Goal: Information Seeking & Learning: Learn about a topic

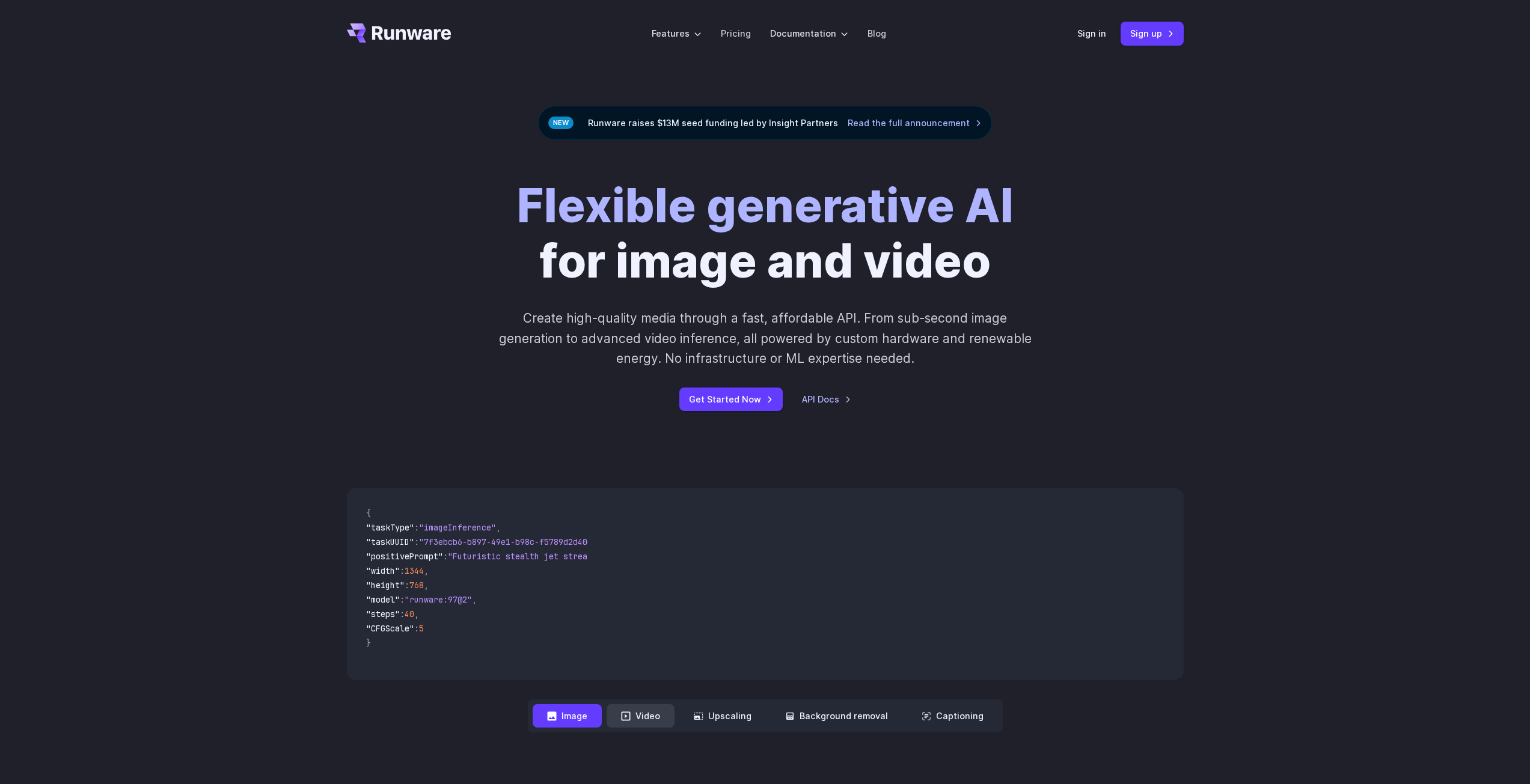
click at [654, 720] on button "Video" at bounding box center [640, 716] width 68 height 23
click at [544, 715] on button "Image" at bounding box center [567, 716] width 69 height 23
click at [646, 718] on button "Video" at bounding box center [640, 716] width 68 height 23
click at [579, 714] on button "Image" at bounding box center [567, 716] width 69 height 23
click at [748, 723] on button "Upscaling" at bounding box center [722, 716] width 86 height 23
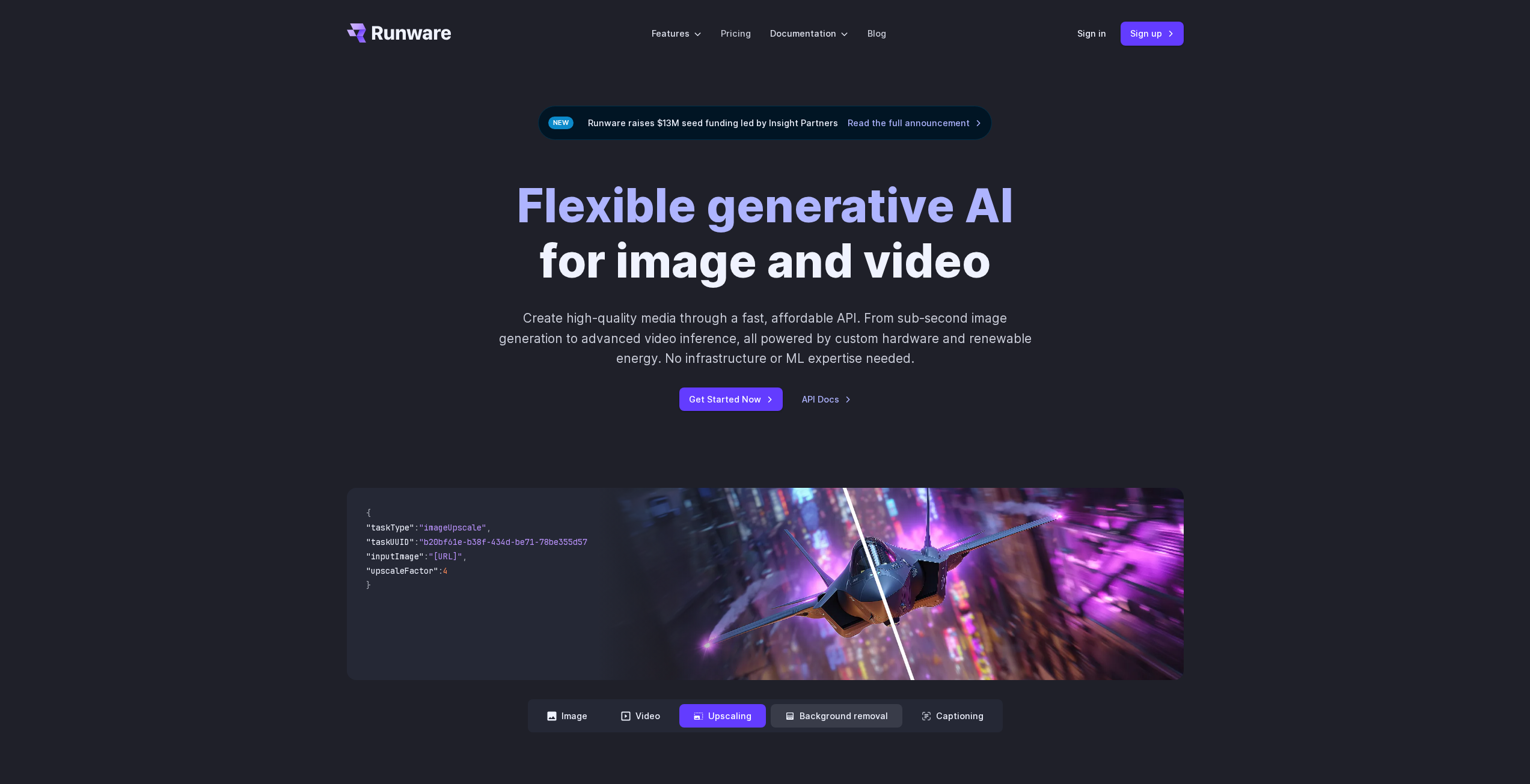
click at [819, 721] on button "Background removal" at bounding box center [837, 716] width 131 height 23
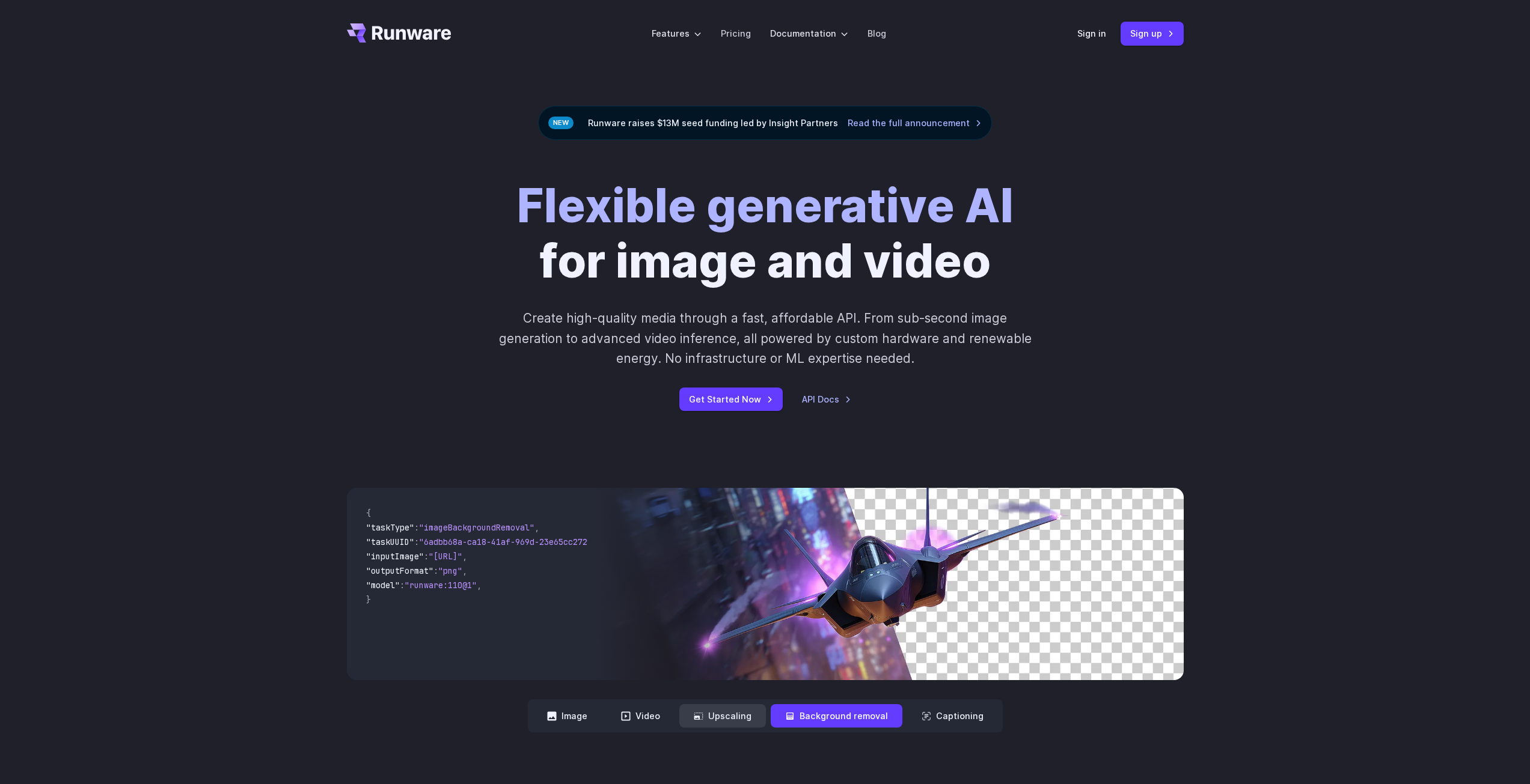
click at [723, 712] on button "Upscaling" at bounding box center [722, 716] width 86 height 23
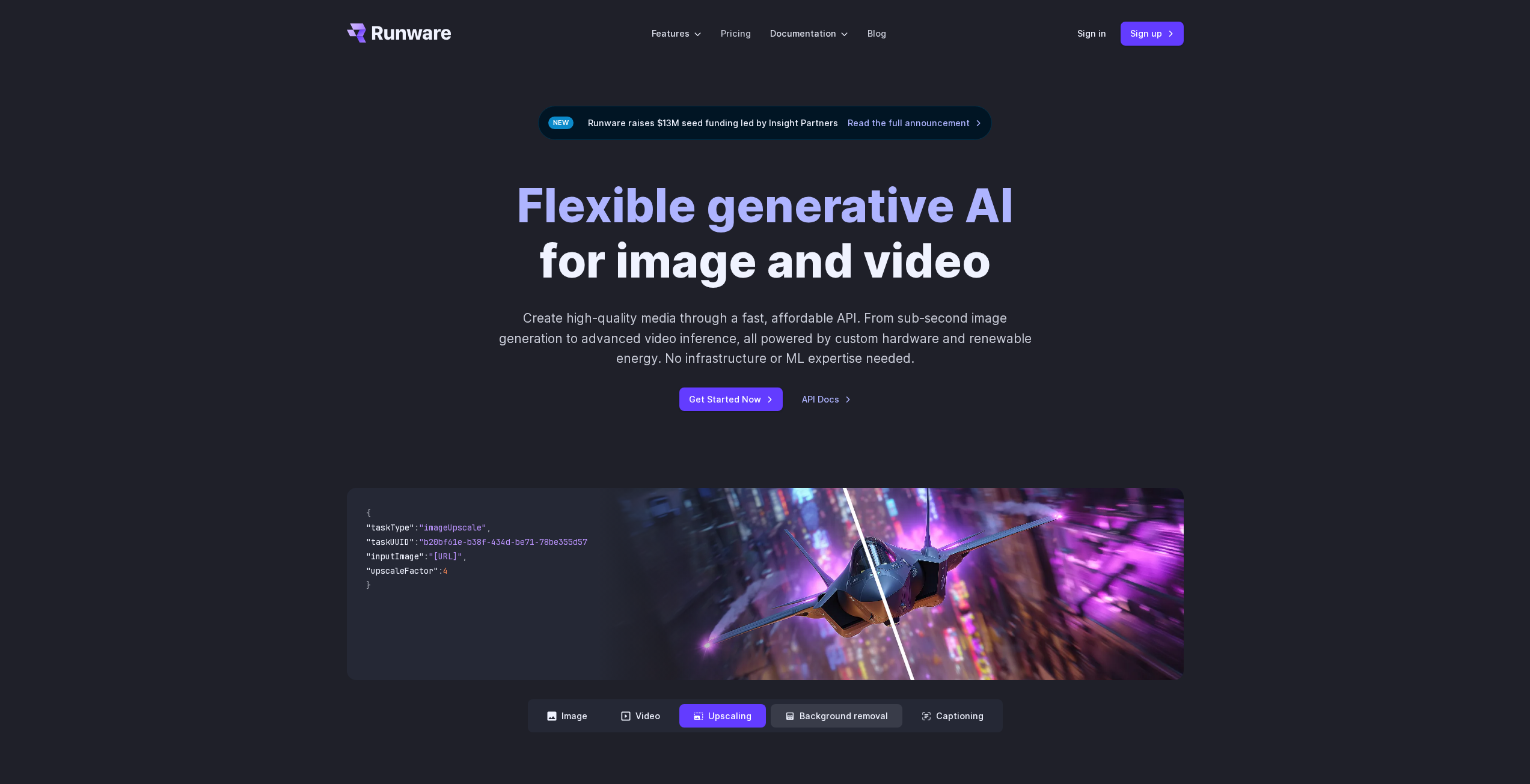
click at [831, 714] on button "Background removal" at bounding box center [837, 716] width 131 height 23
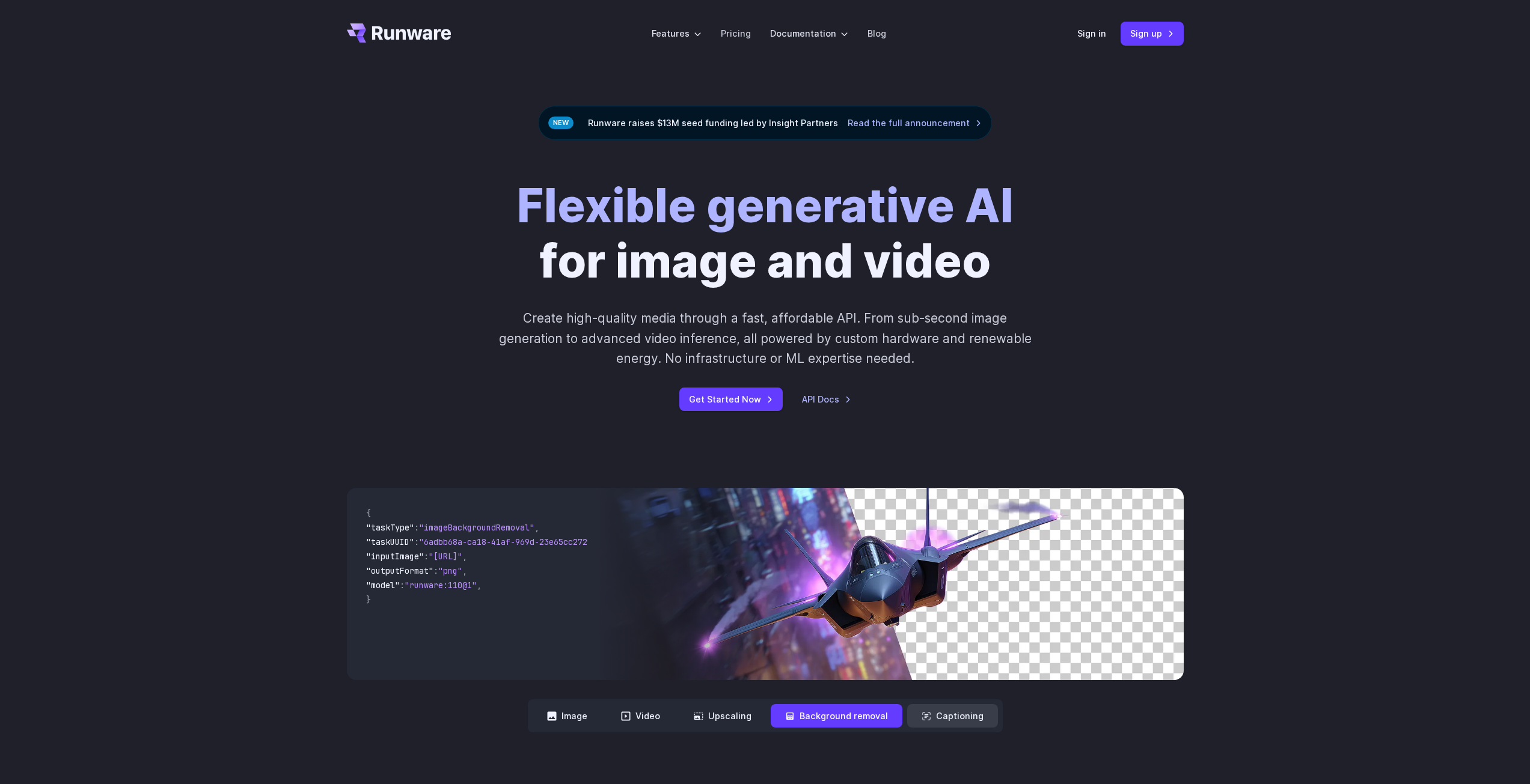
click at [953, 717] on button "Captioning" at bounding box center [952, 716] width 91 height 23
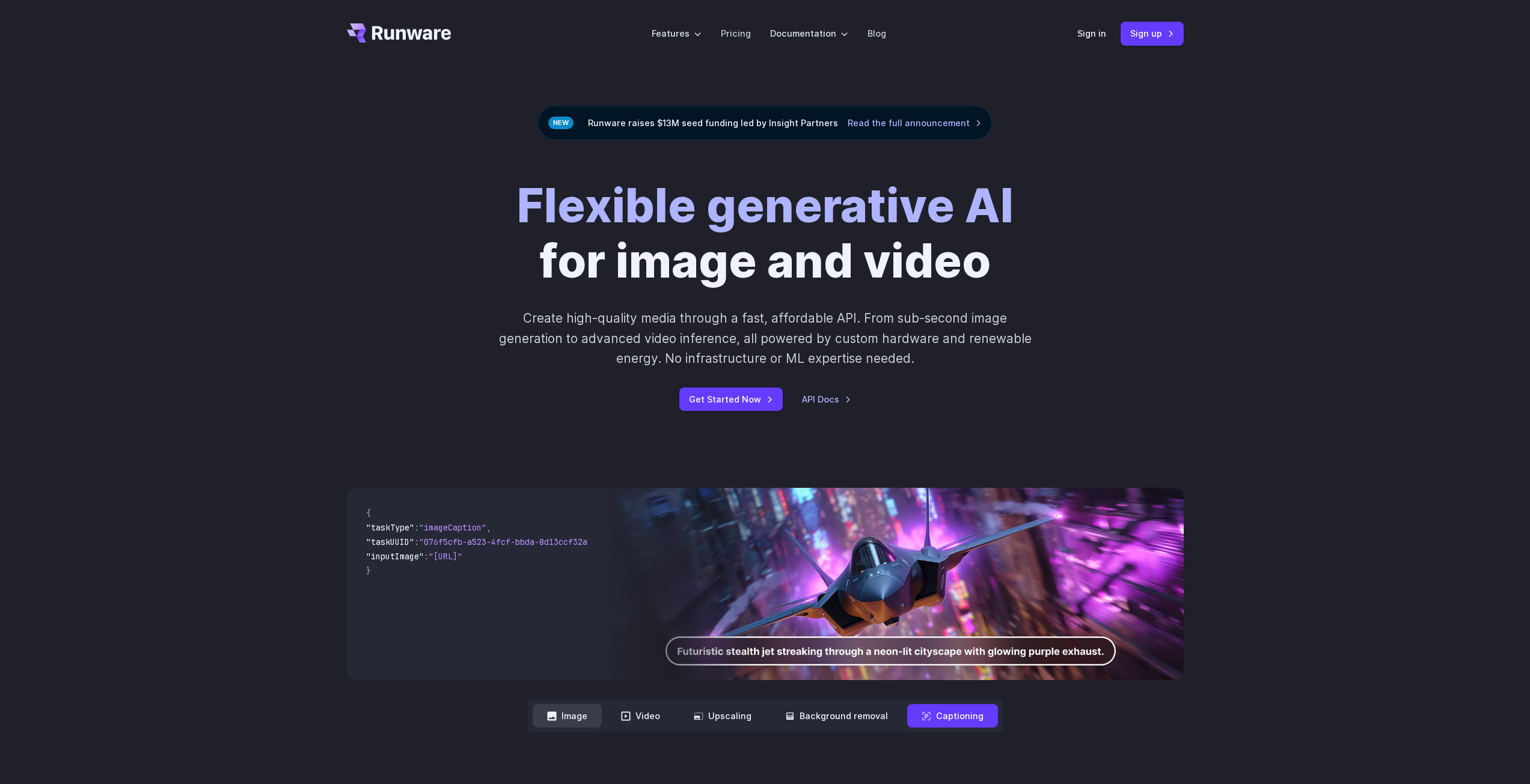
click at [549, 720] on button "Image" at bounding box center [567, 716] width 69 height 23
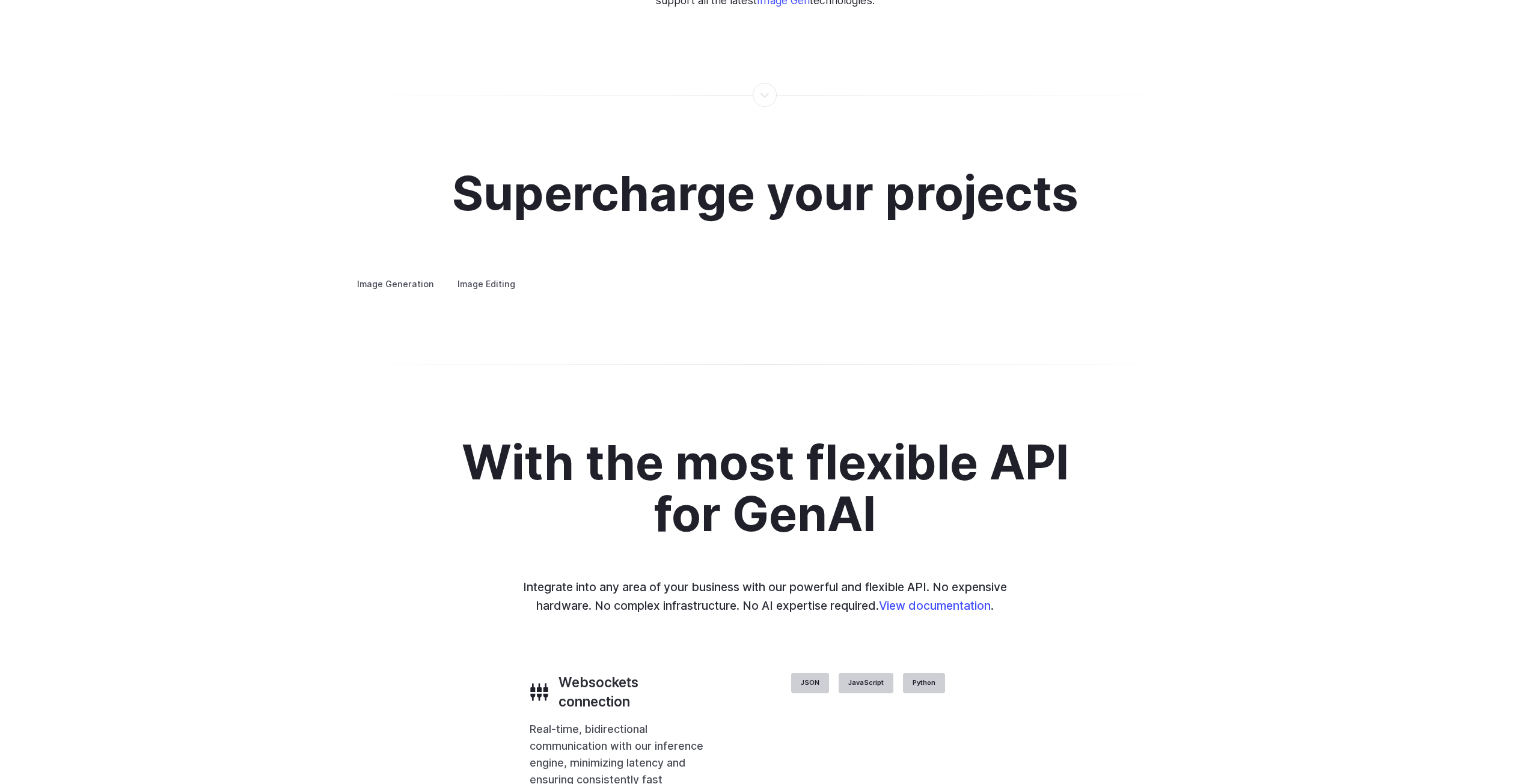
scroll to position [2284, 0]
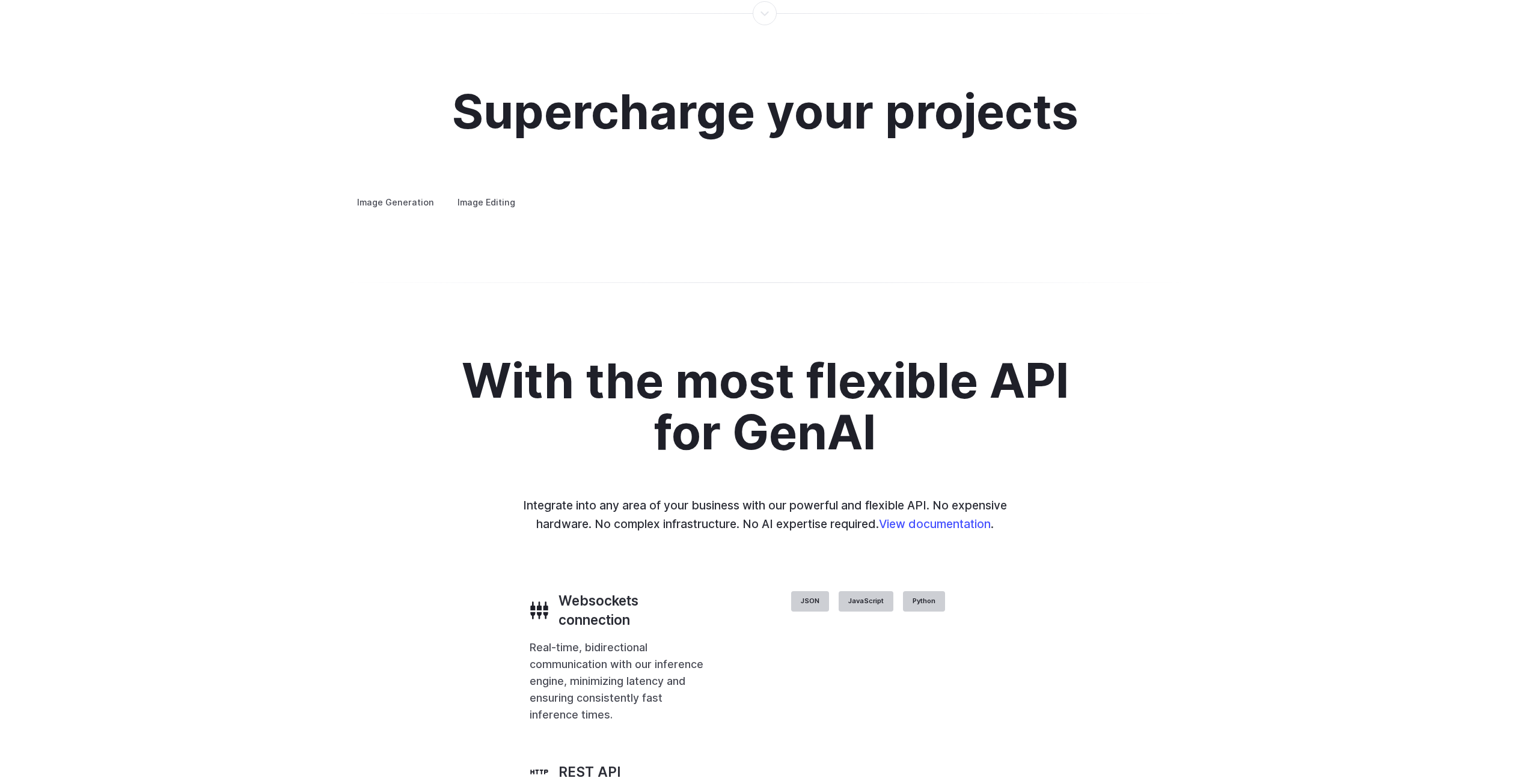
click at [0, 0] on summary "Concept design" at bounding box center [0, 0] width 0 height 0
click at [0, 0] on summary "Creative styling" at bounding box center [0, 0] width 0 height 0
click at [0, 0] on summary "Architecture" at bounding box center [0, 0] width 0 height 0
click at [0, 0] on summary "Product design" at bounding box center [0, 0] width 0 height 0
click at [0, 0] on summary "Personalized assets" at bounding box center [0, 0] width 0 height 0
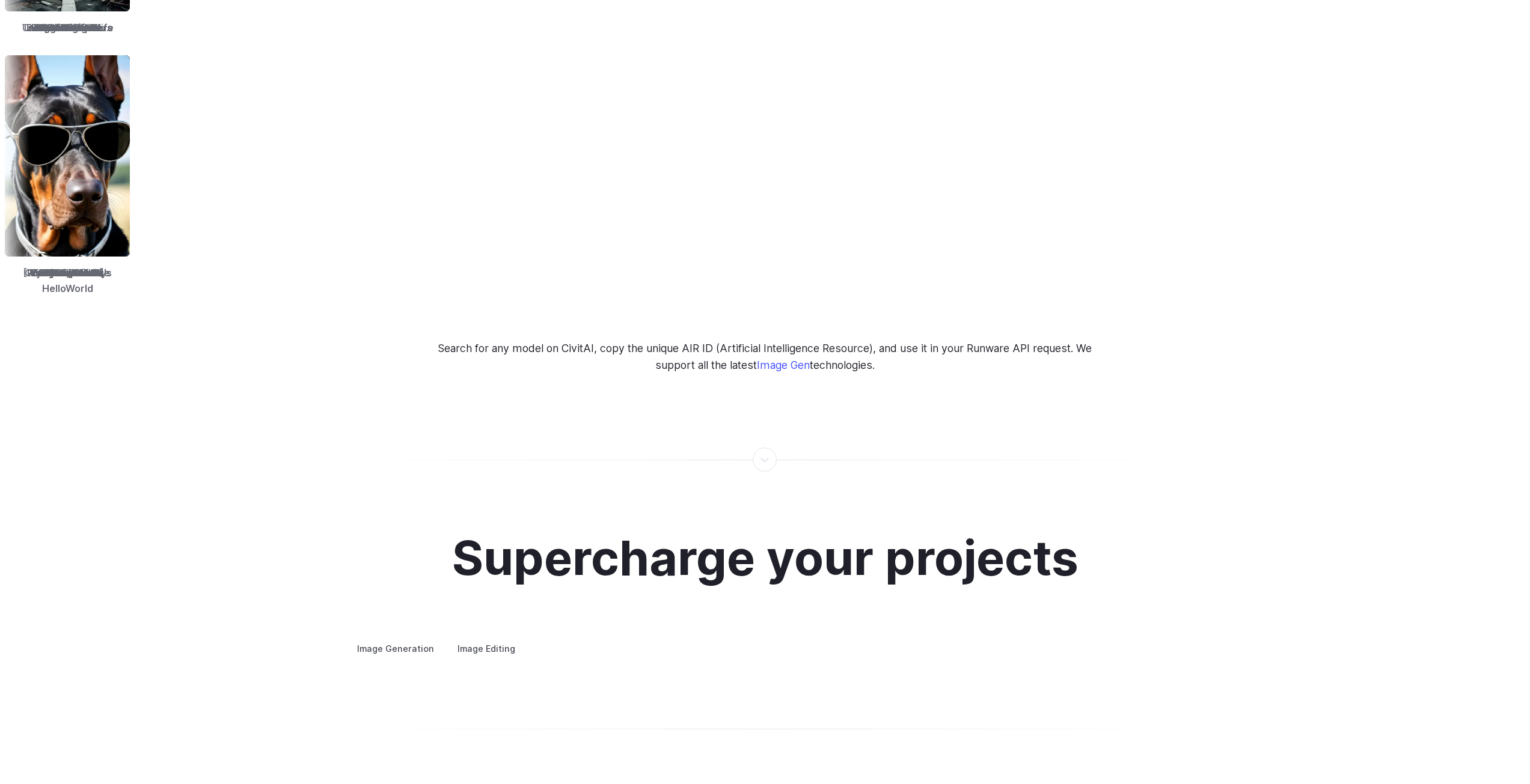
scroll to position [0, 0]
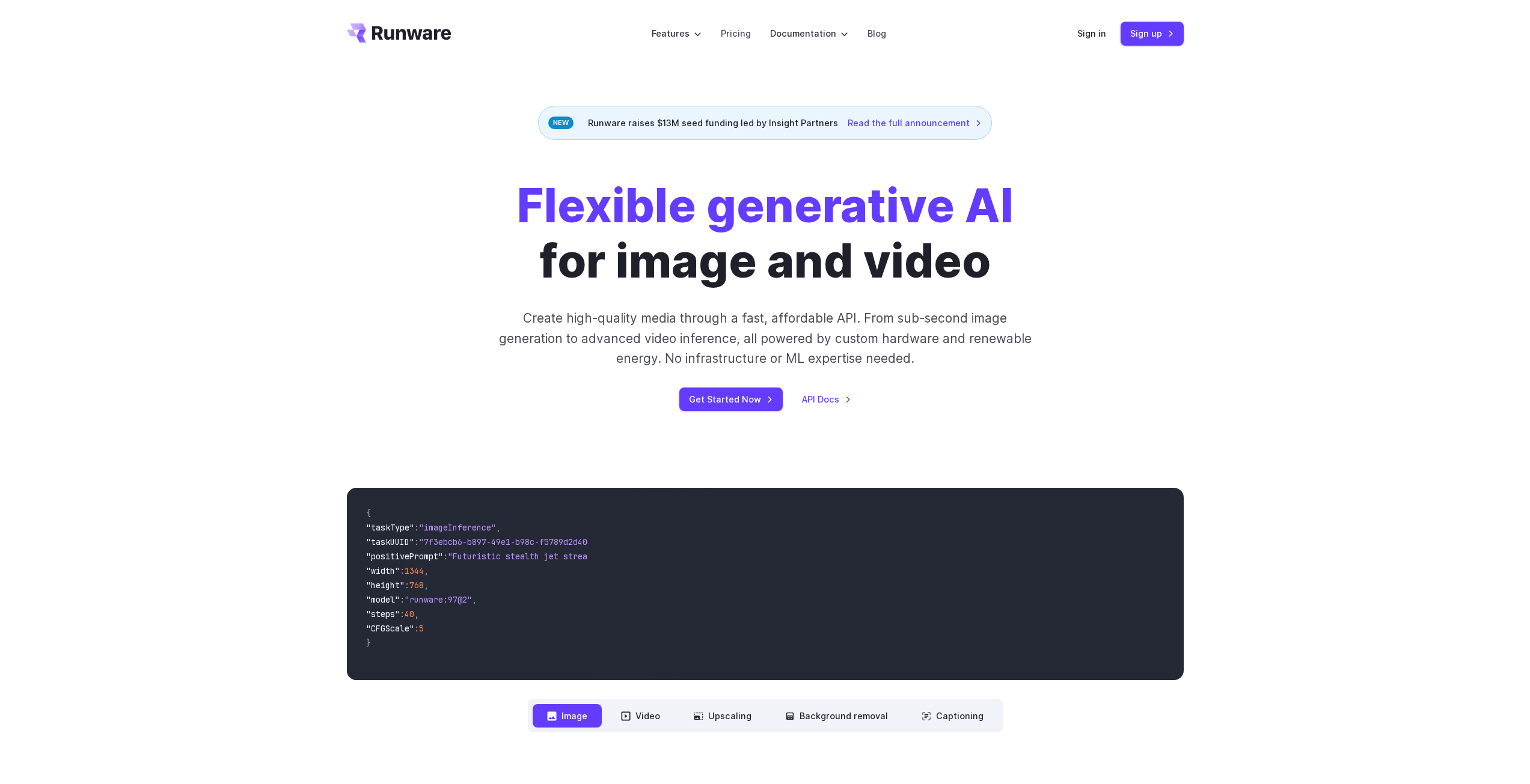
drag, startPoint x: 267, startPoint y: 574, endPoint x: 377, endPoint y: 184, distance: 405.2
click at [734, 36] on link "Pricing" at bounding box center [735, 33] width 30 height 14
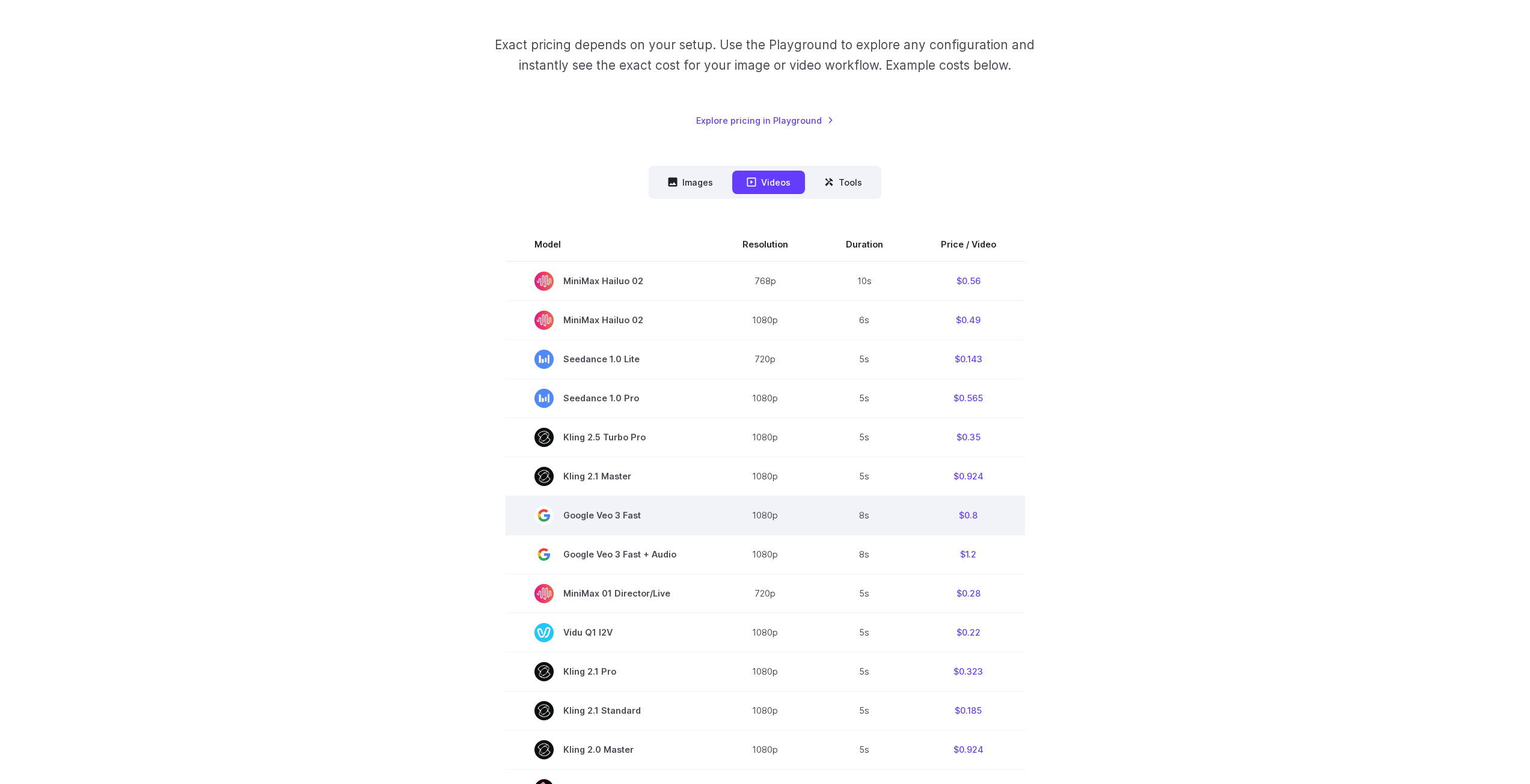
scroll to position [241, 0]
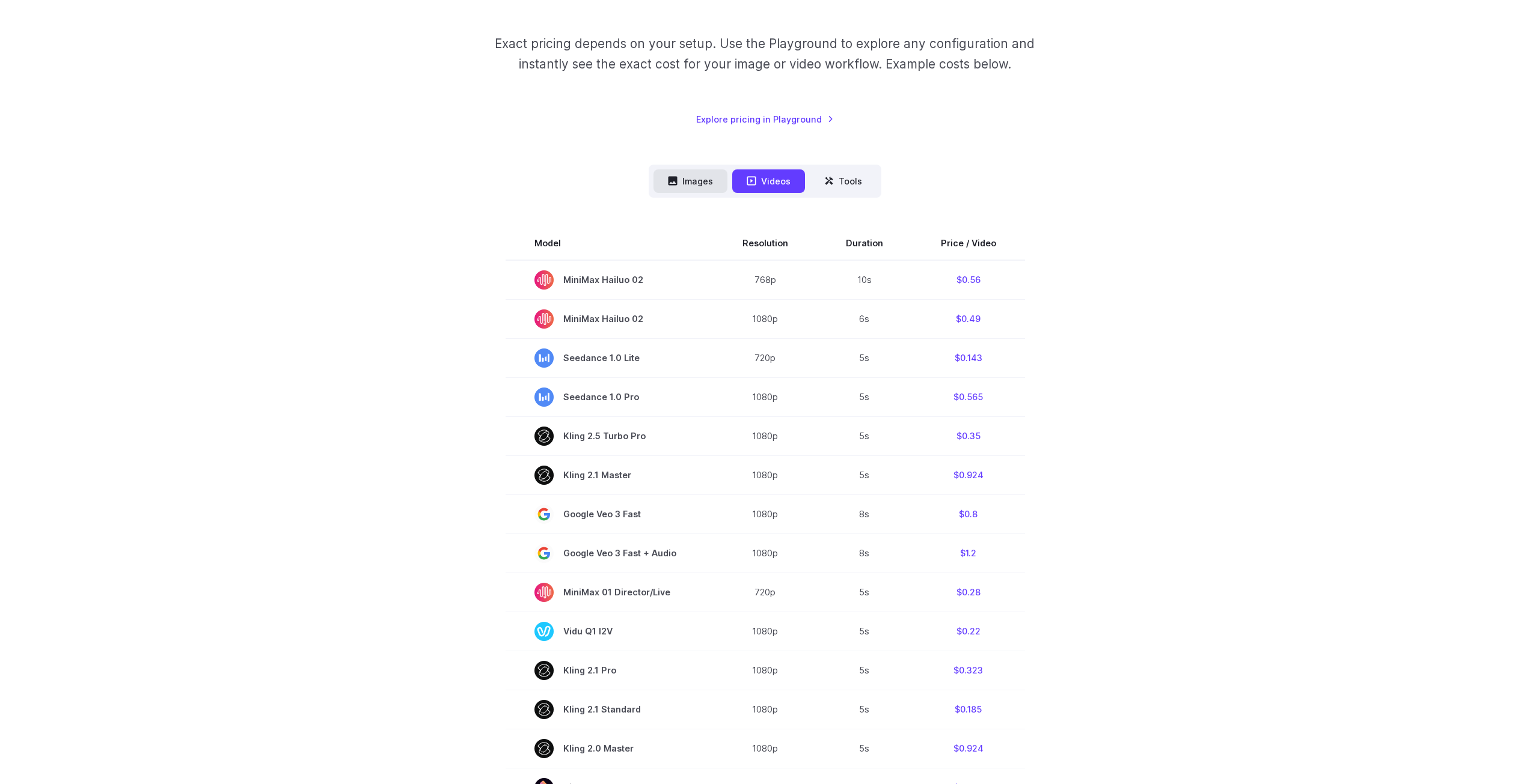
click at [695, 184] on button "Images" at bounding box center [691, 181] width 74 height 23
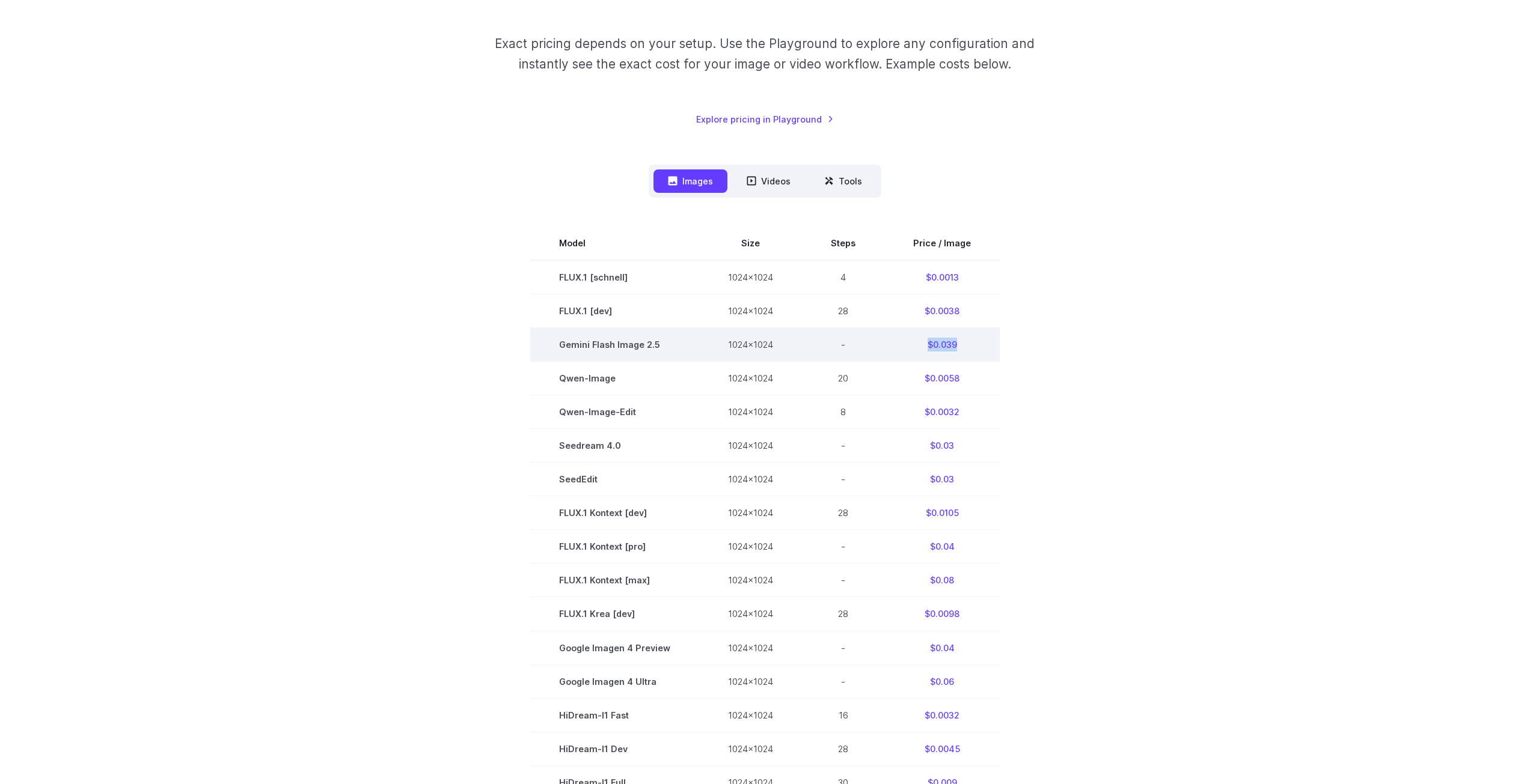
drag, startPoint x: 927, startPoint y: 346, endPoint x: 953, endPoint y: 346, distance: 26.0
click at [953, 346] on td "$0.039" at bounding box center [942, 345] width 115 height 34
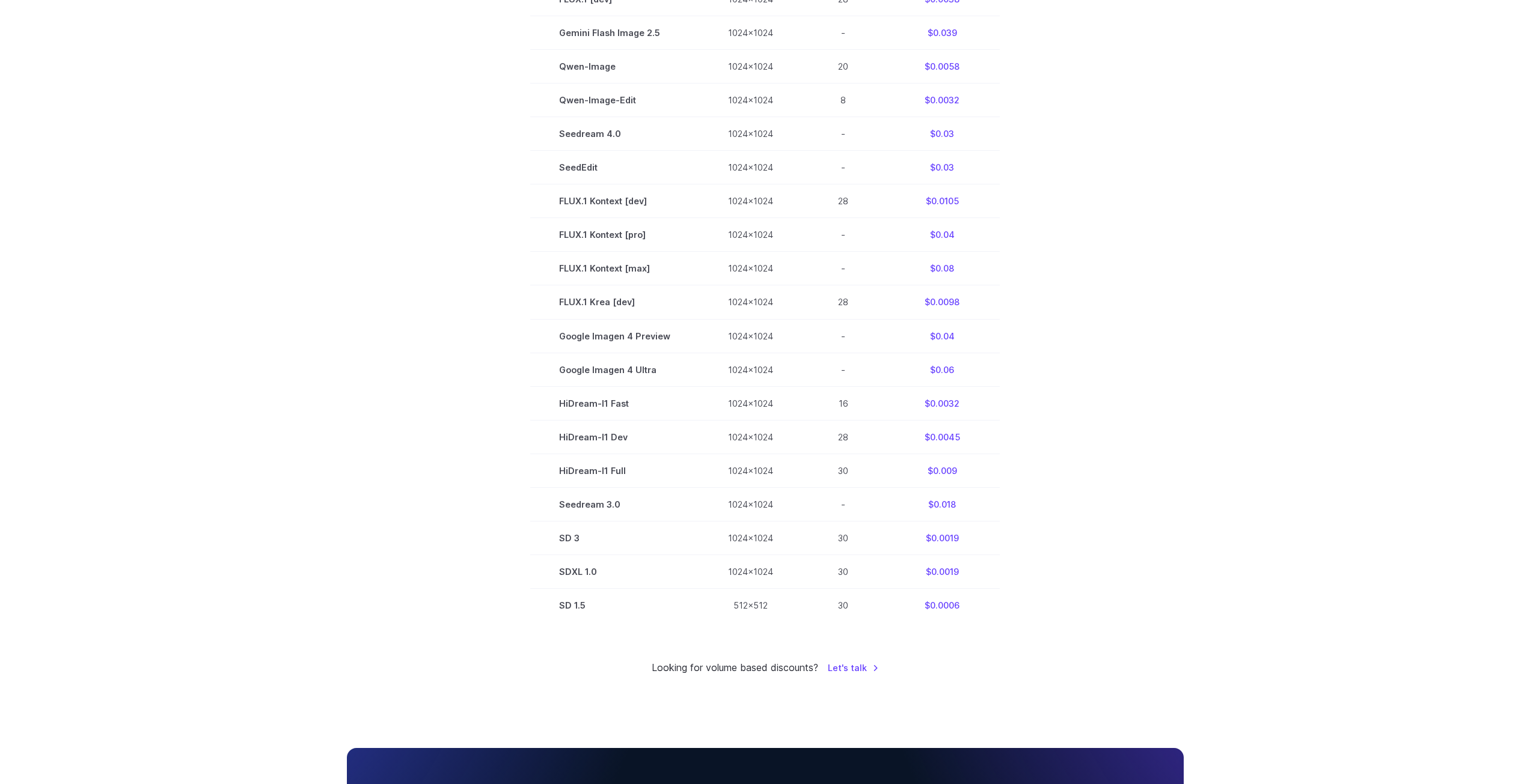
drag, startPoint x: 455, startPoint y: 277, endPoint x: 457, endPoint y: 332, distance: 55.0
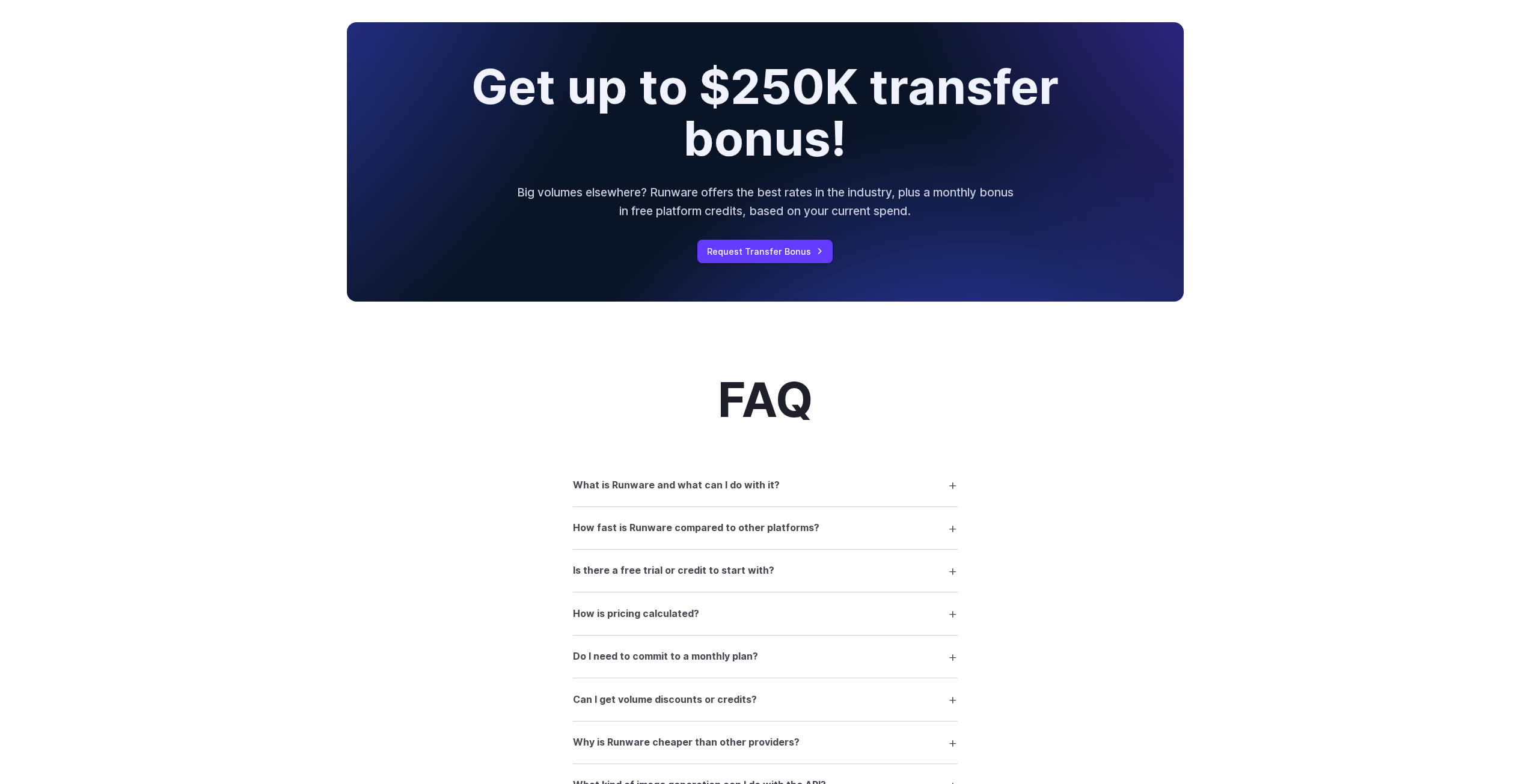
drag, startPoint x: 383, startPoint y: 470, endPoint x: 372, endPoint y: 549, distance: 79.8
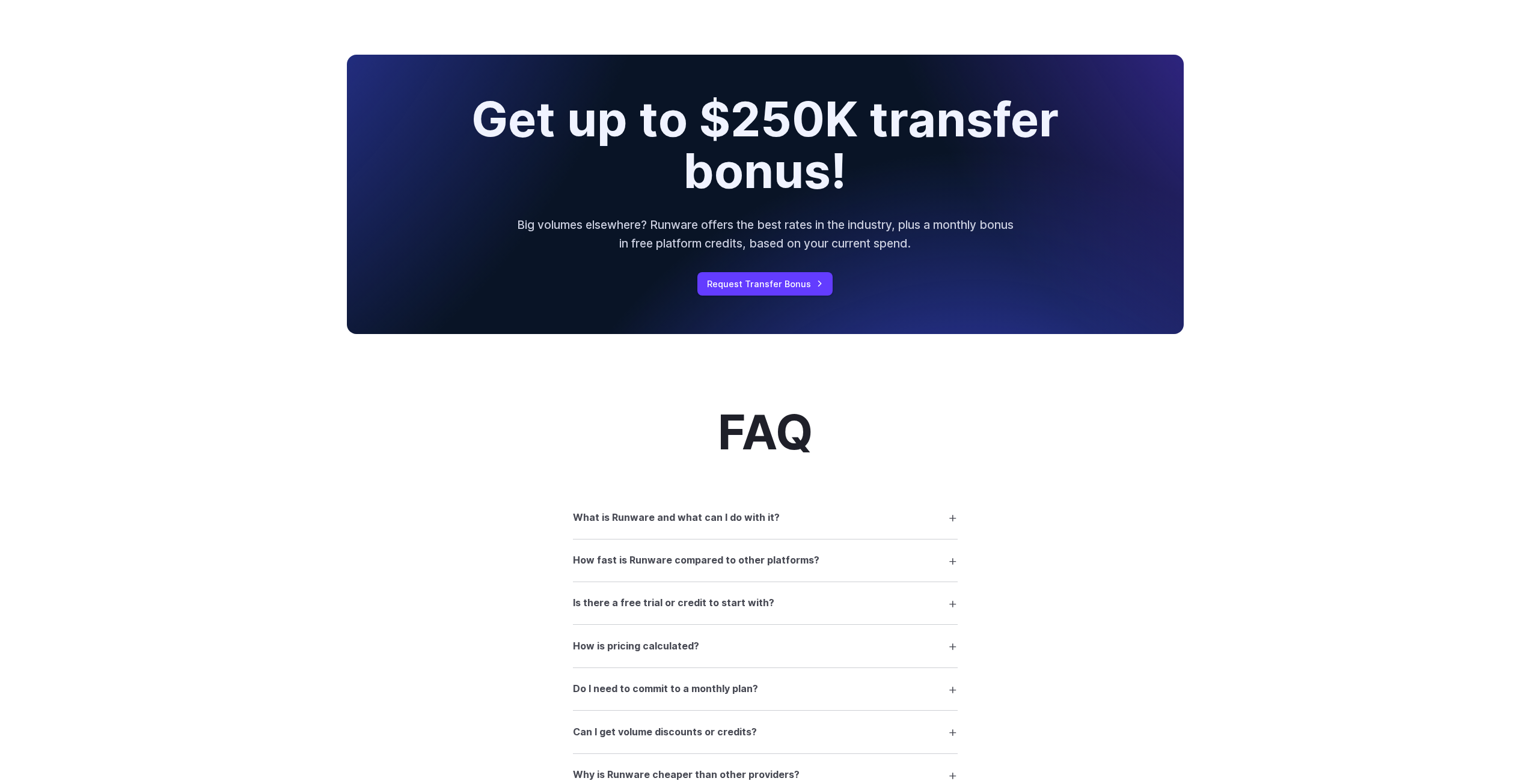
drag, startPoint x: 294, startPoint y: 540, endPoint x: 304, endPoint y: 484, distance: 56.9
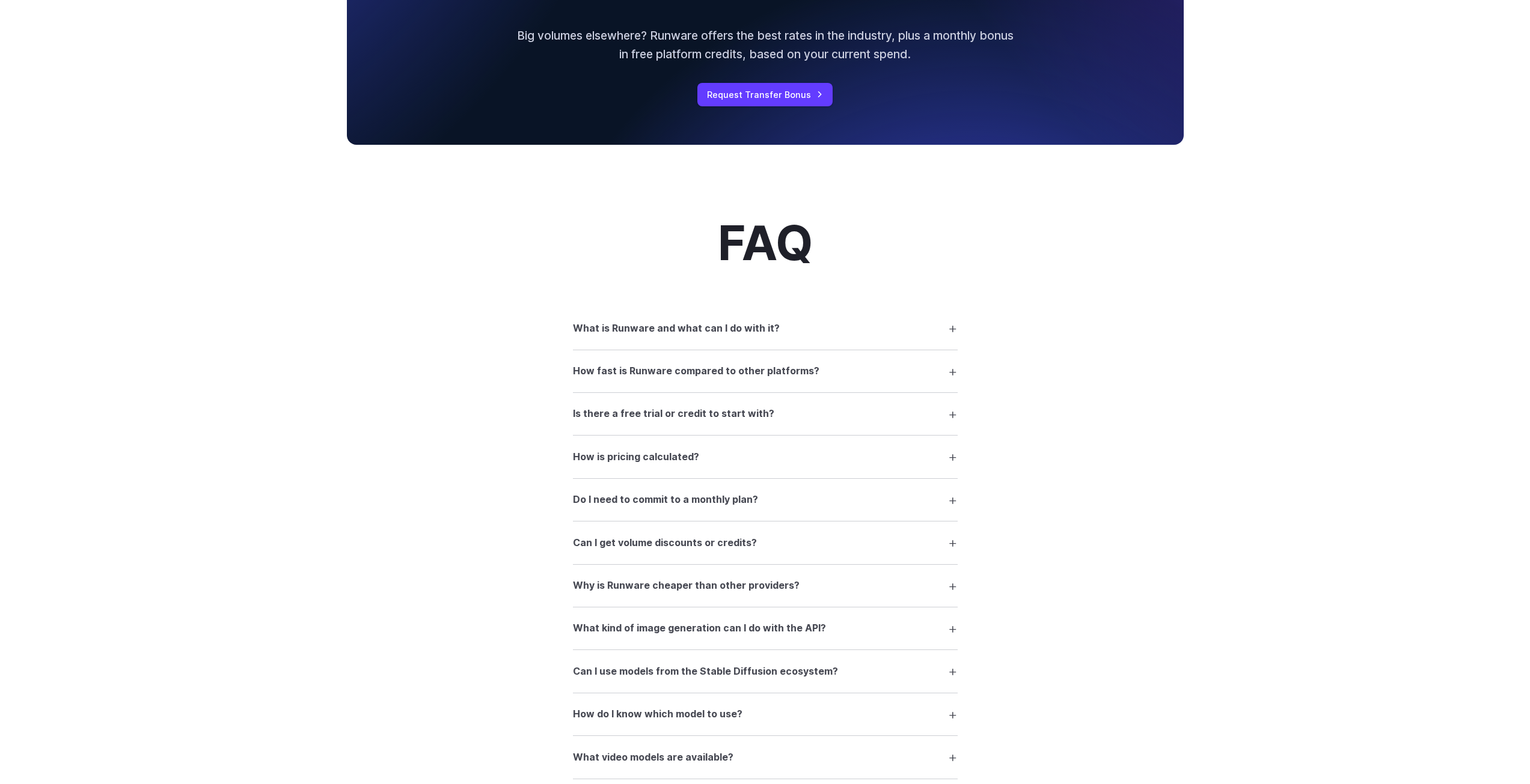
drag, startPoint x: 304, startPoint y: 484, endPoint x: 299, endPoint y: 538, distance: 54.2
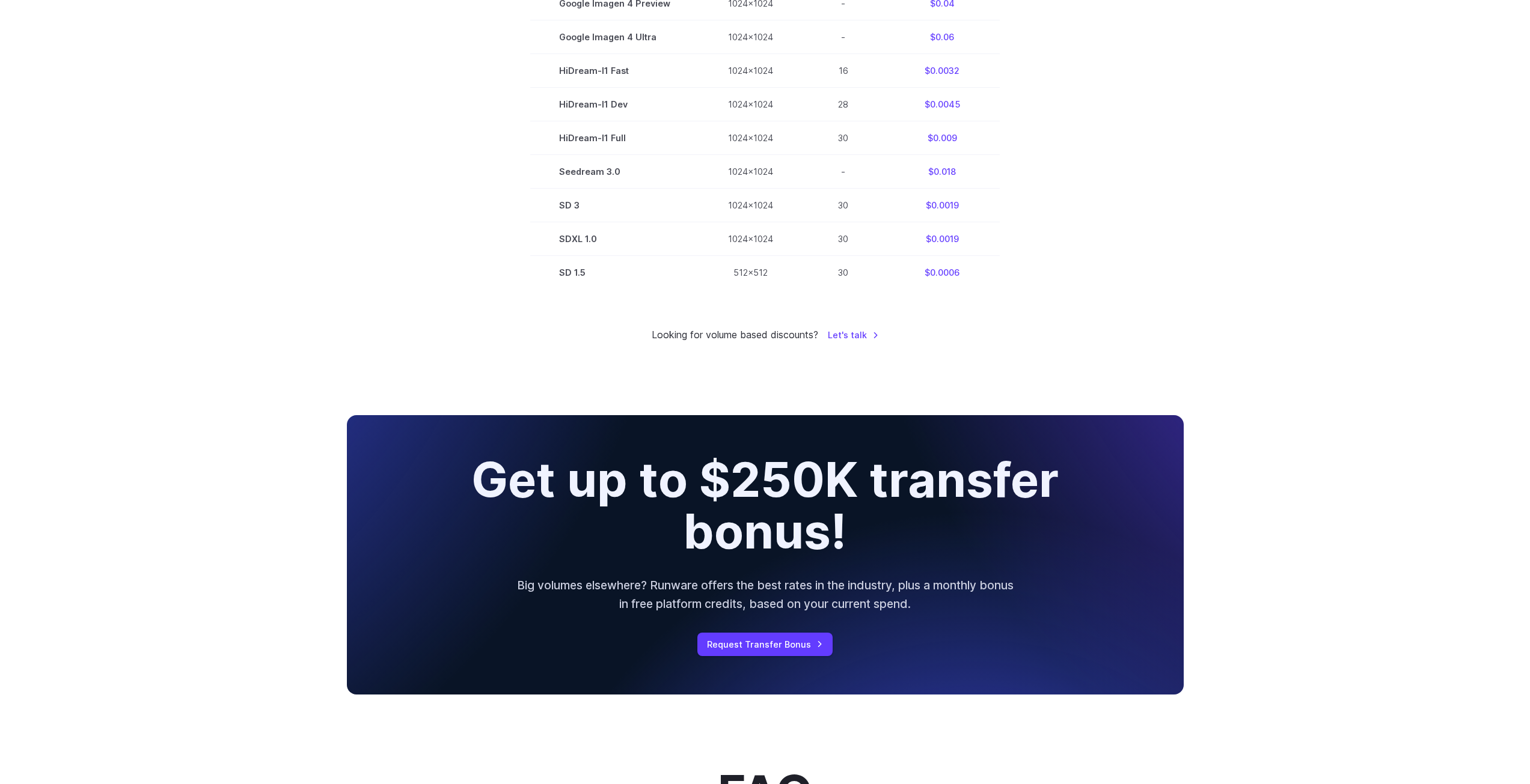
scroll to position [0, 0]
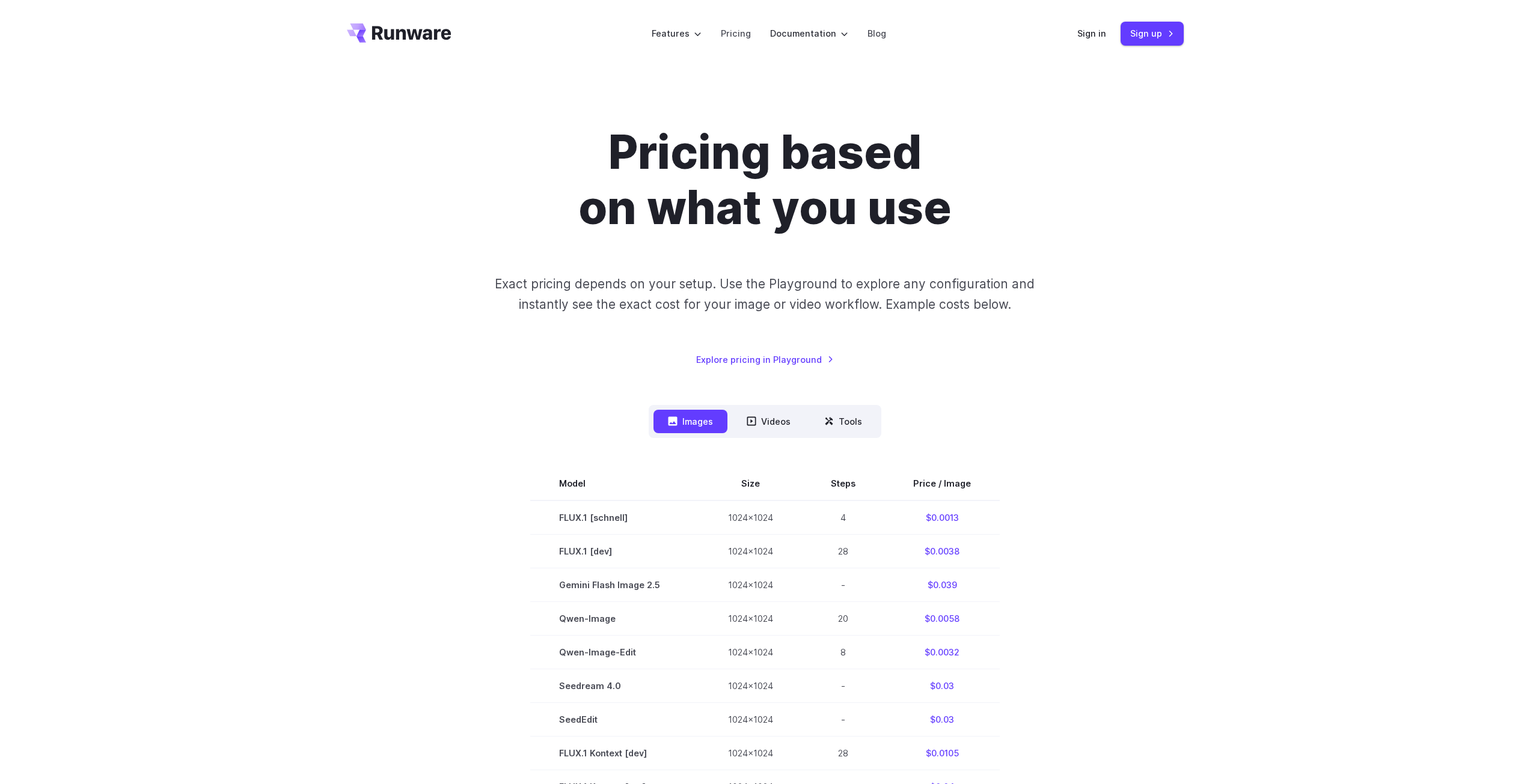
drag, startPoint x: 299, startPoint y: 538, endPoint x: 499, endPoint y: 138, distance: 447.2
